Goal: Information Seeking & Learning: Learn about a topic

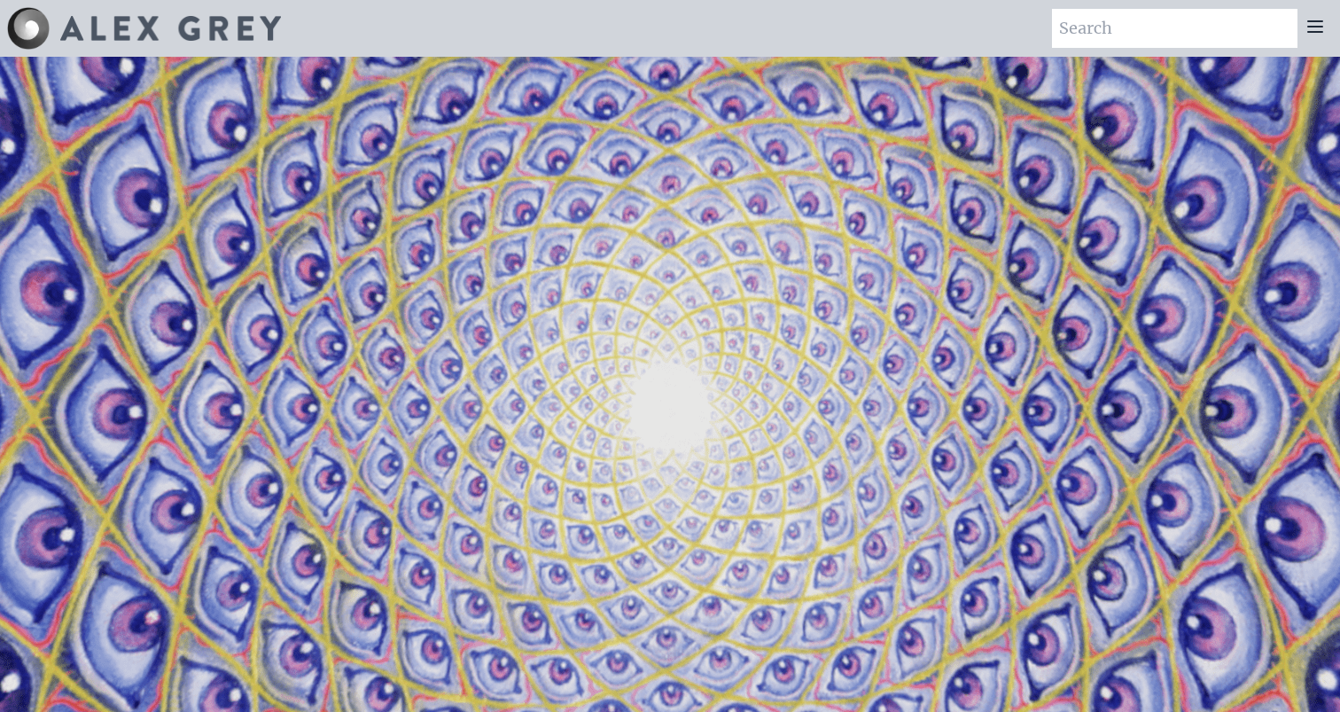
click at [1315, 31] on icon at bounding box center [1315, 26] width 14 height 11
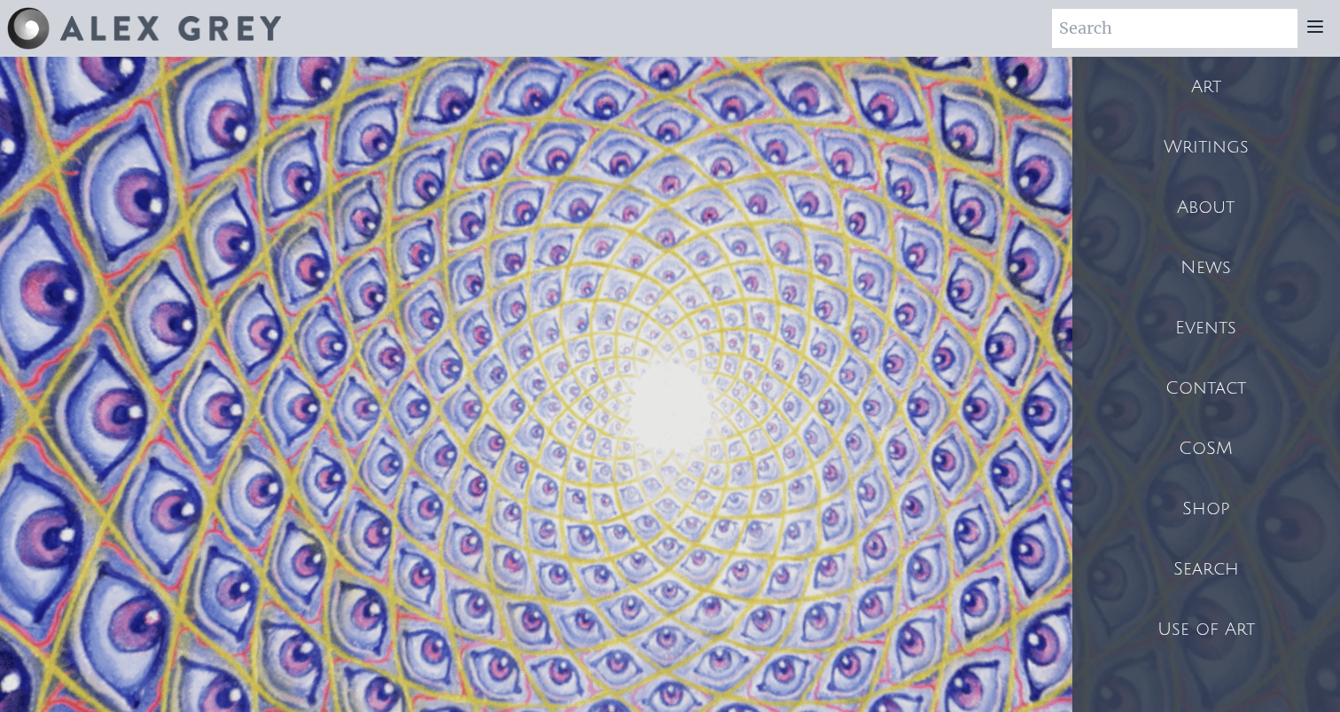
click at [1206, 94] on div "Art" at bounding box center [1207, 87] width 268 height 60
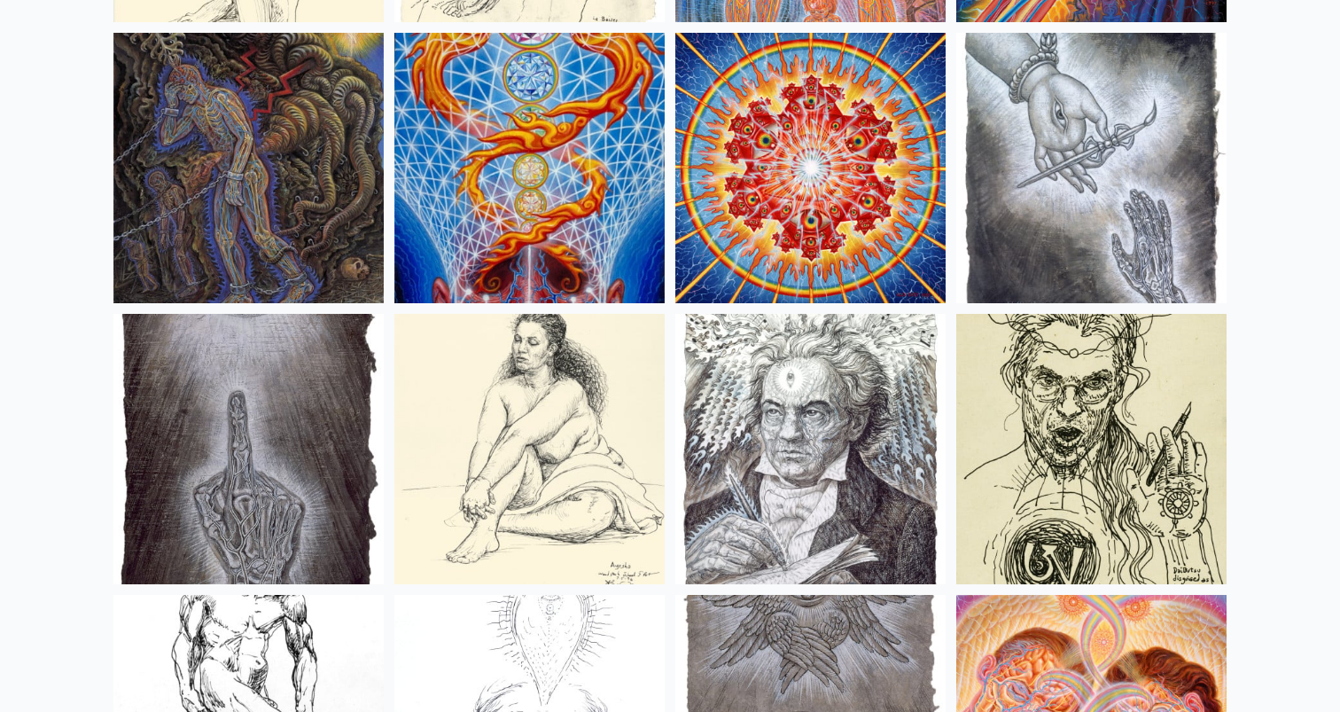
scroll to position [13934, 0]
click at [326, 159] on img at bounding box center [248, 168] width 270 height 270
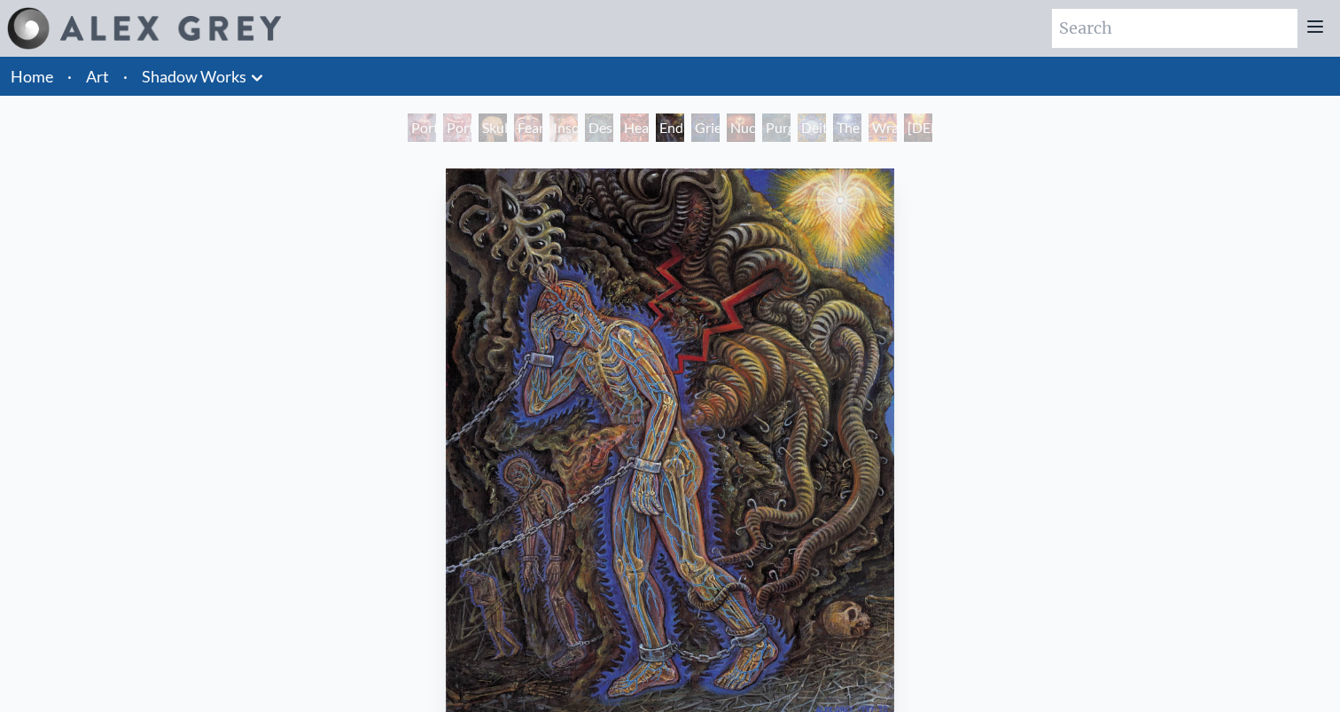
click at [712, 125] on div "Grieving" at bounding box center [705, 127] width 28 height 28
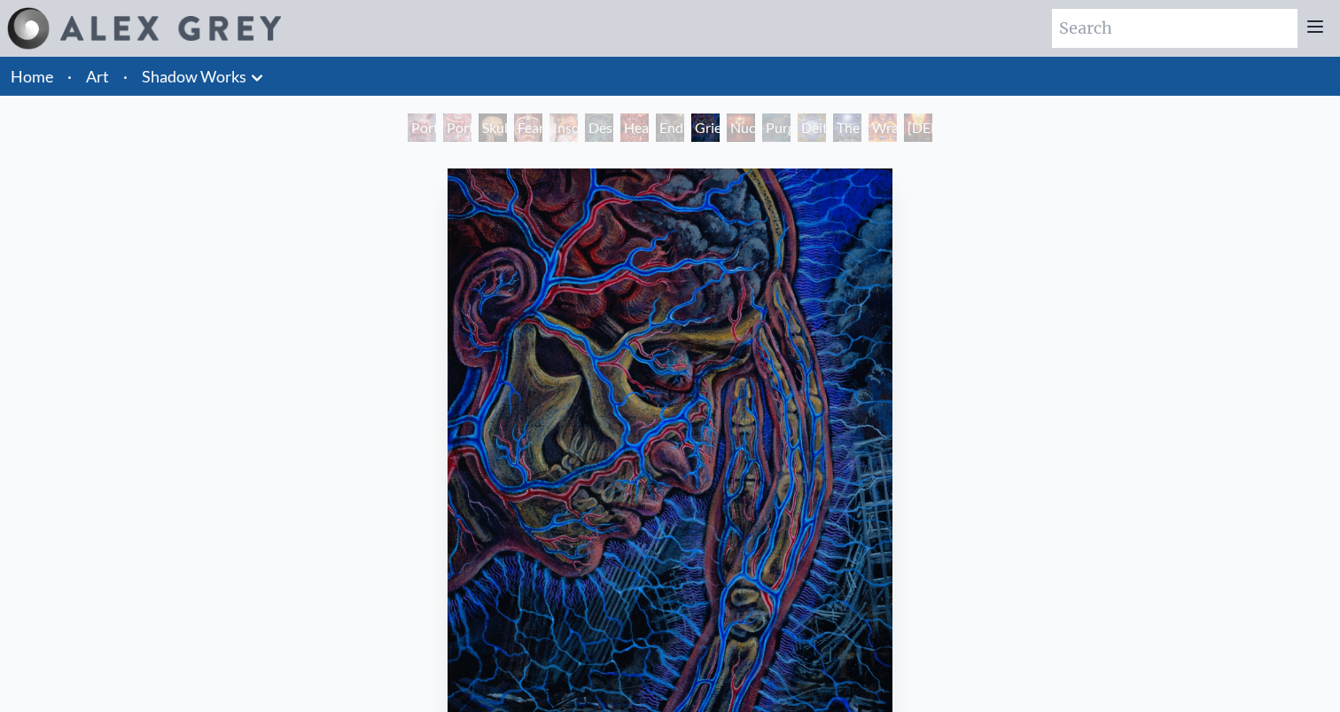
click at [767, 125] on div "Purging" at bounding box center [776, 127] width 28 height 28
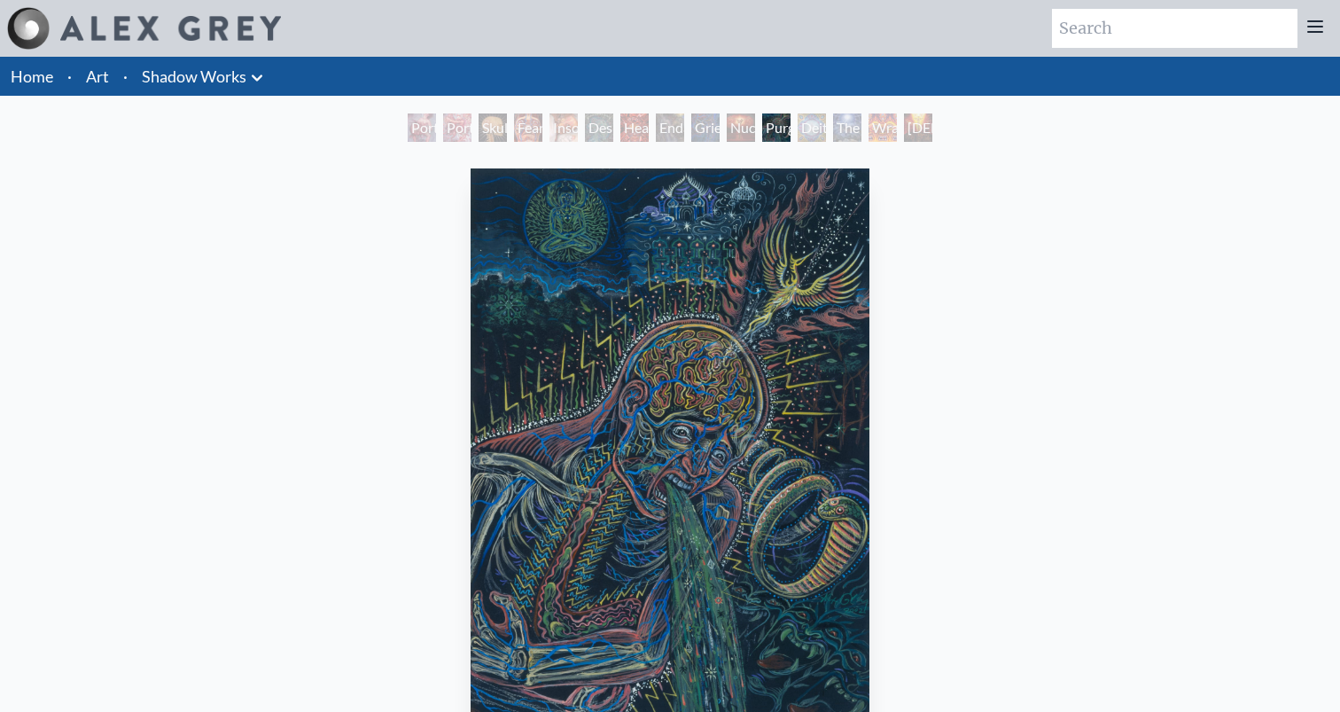
click at [826, 124] on div "Deities & Demons Drinking from the Milky Pool" at bounding box center [812, 127] width 28 height 28
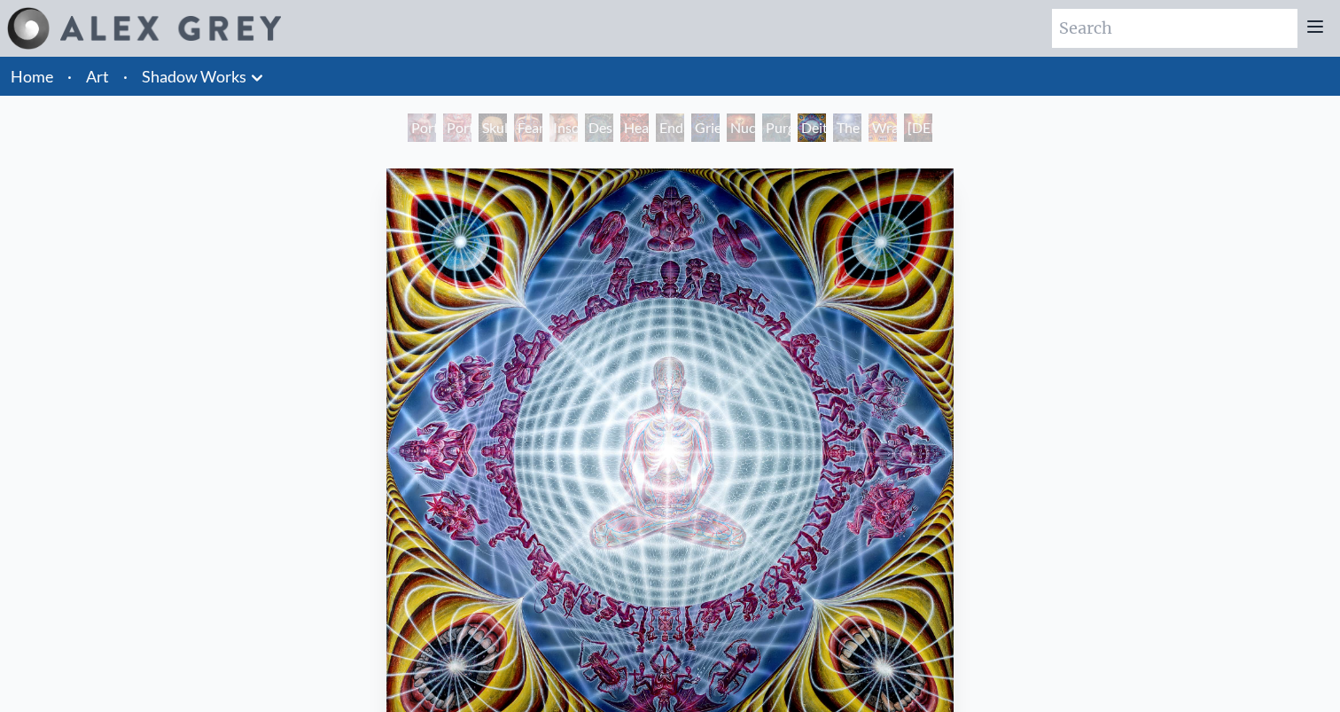
click at [925, 124] on div "Christ & the Two Thieves" at bounding box center [918, 127] width 28 height 28
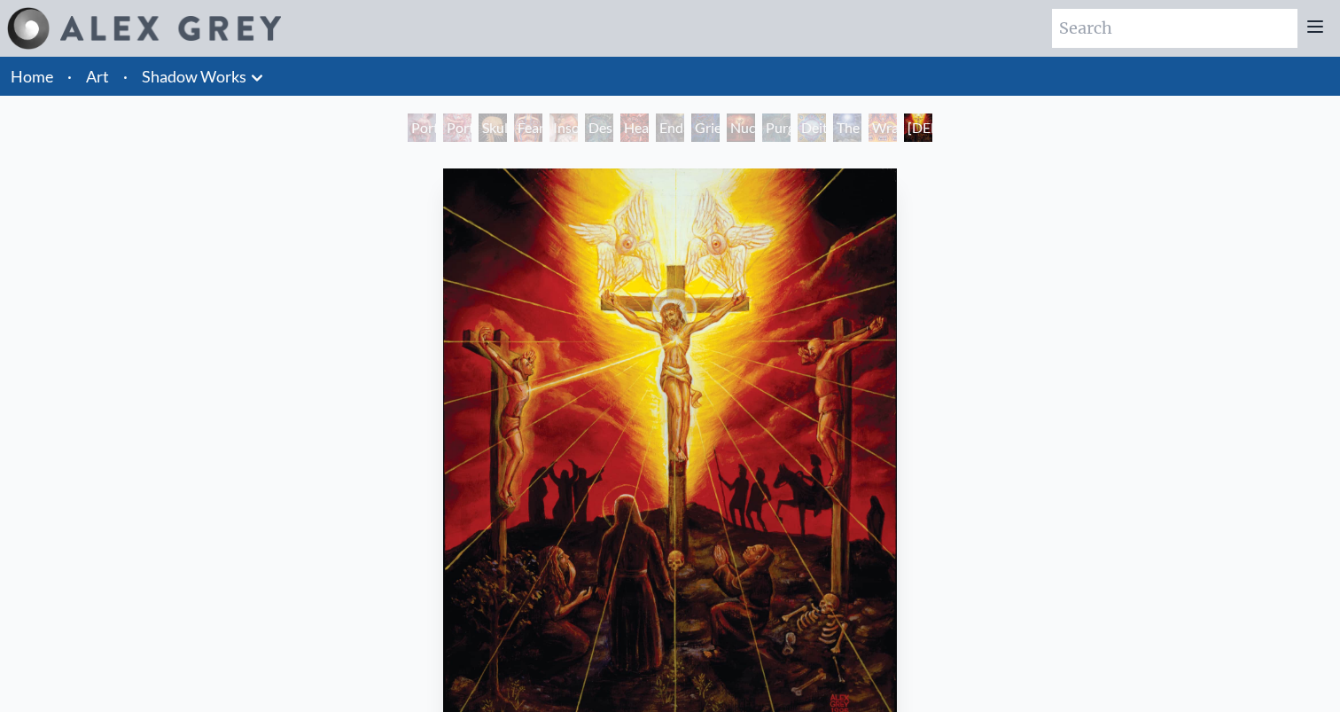
click at [816, 126] on div "Deities & Demons Drinking from the Milky Pool" at bounding box center [812, 127] width 28 height 28
